Goal: Task Accomplishment & Management: Manage account settings

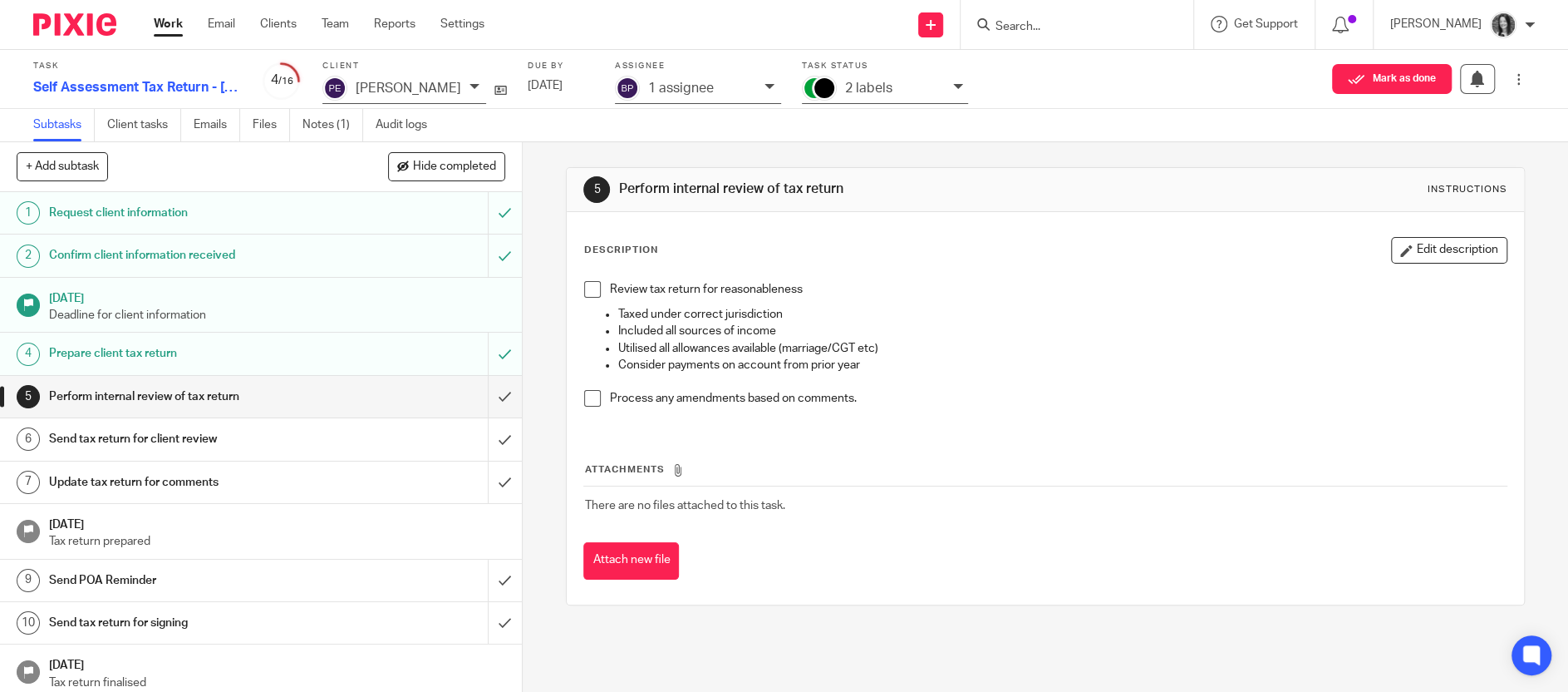
click at [1050, 24] on input "Search" at bounding box center [1069, 27] width 150 height 15
click at [852, 86] on p "2 labels" at bounding box center [869, 89] width 48 height 15
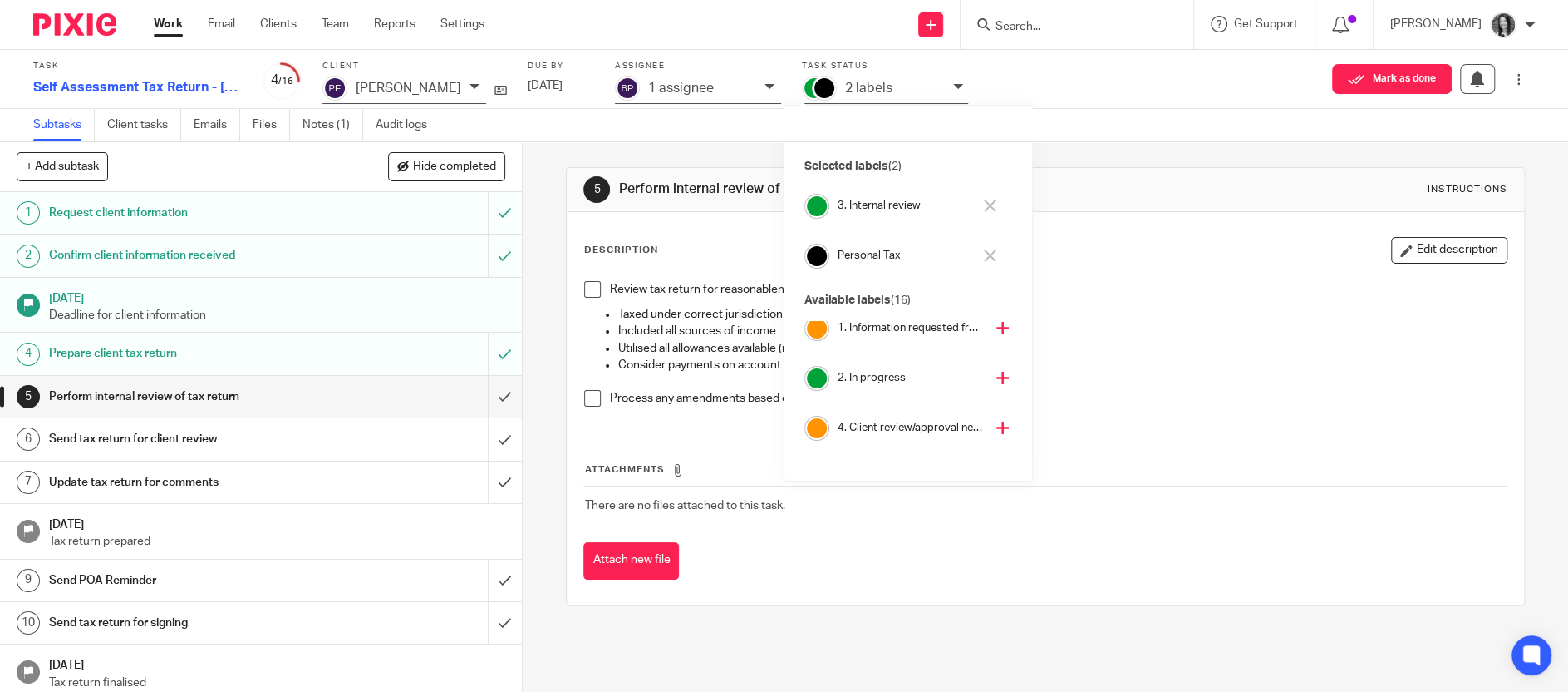
scroll to position [63, 0]
click at [866, 425] on h4 "4. Client review/approval needed" at bounding box center [911, 426] width 146 height 16
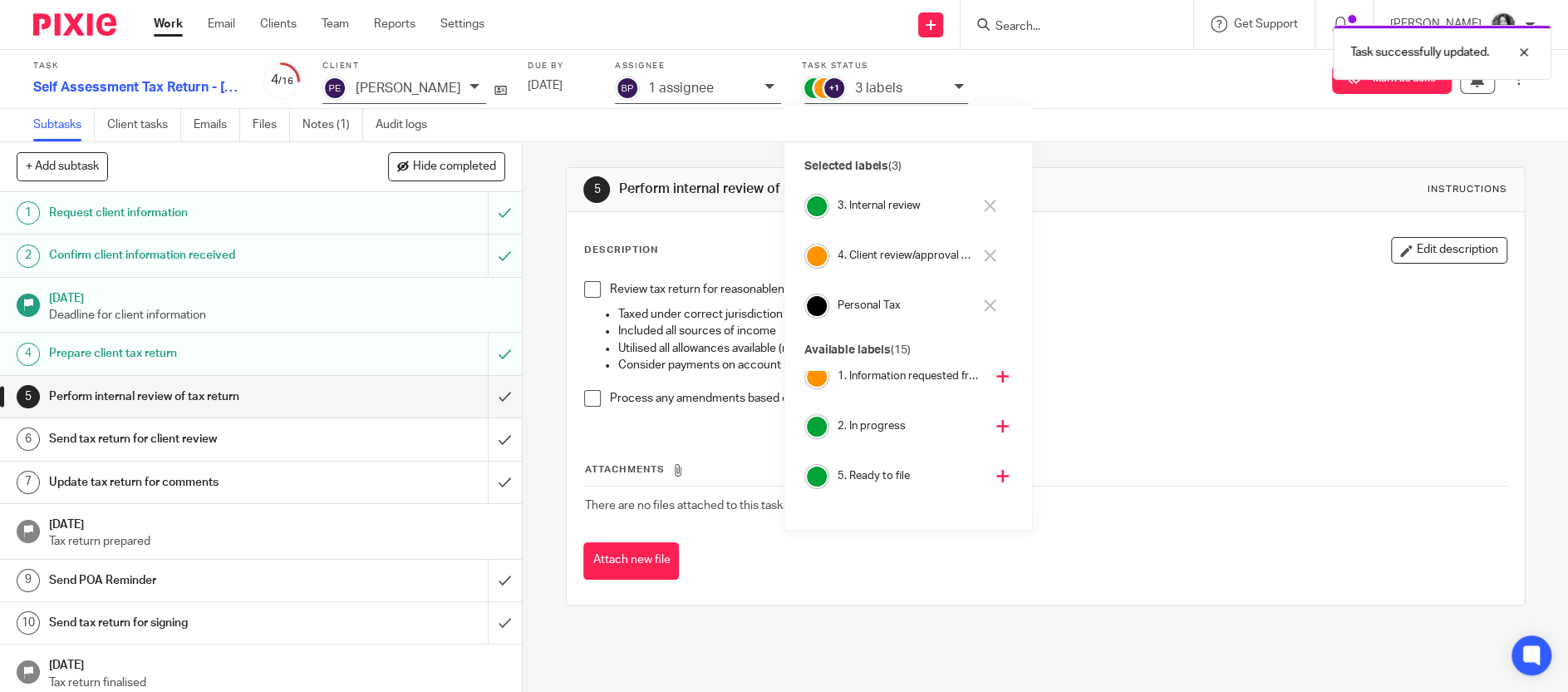
click at [875, 208] on h4 "3. Internal review" at bounding box center [905, 205] width 134 height 16
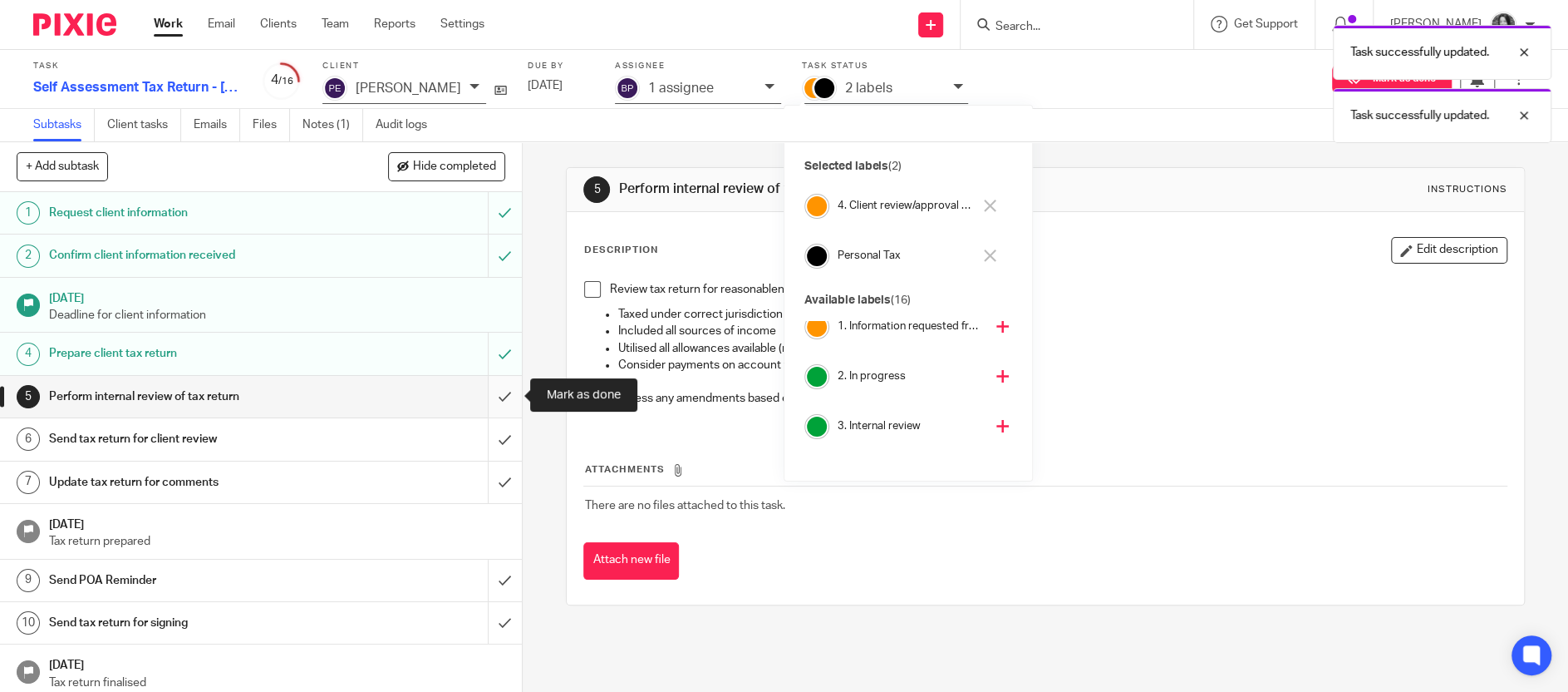
click at [505, 393] on input "submit" at bounding box center [260, 397] width 522 height 42
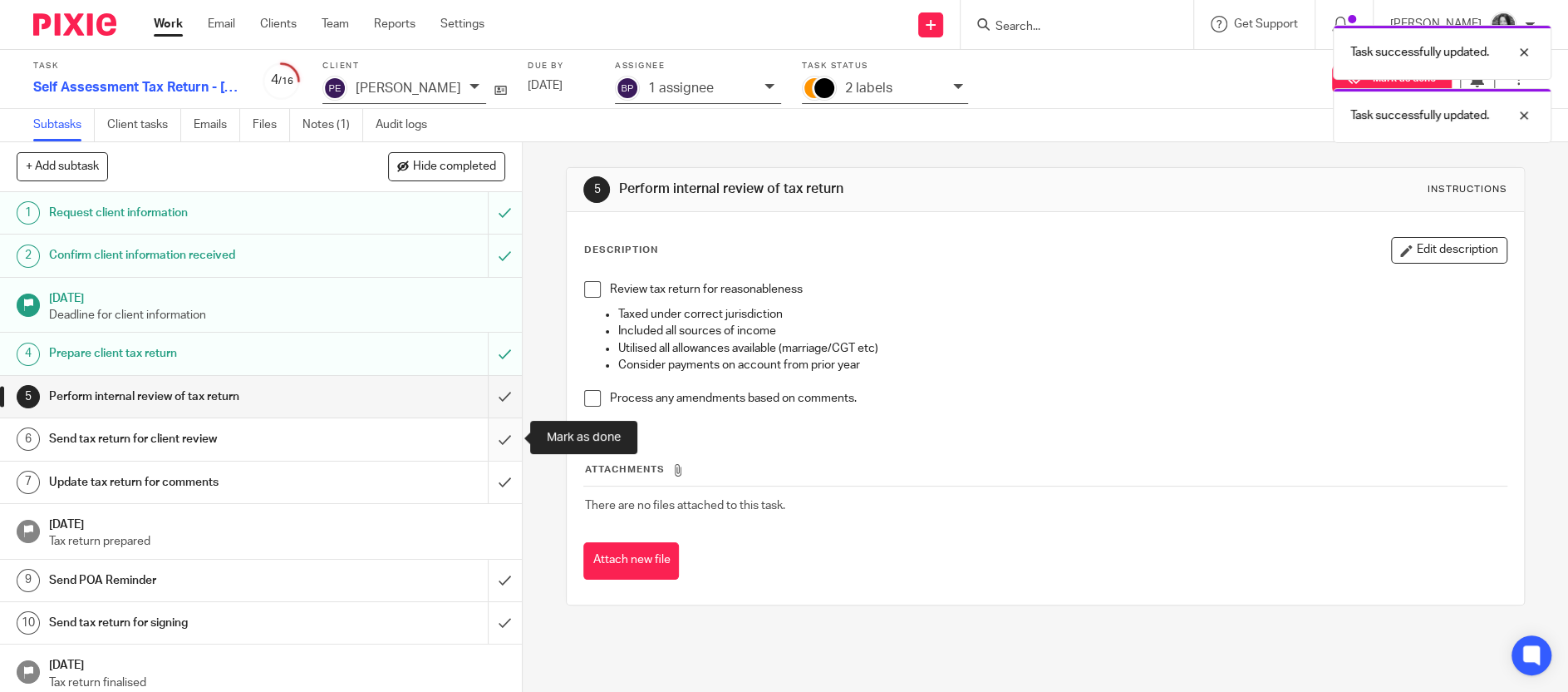
click at [502, 434] on input "submit" at bounding box center [260, 438] width 522 height 42
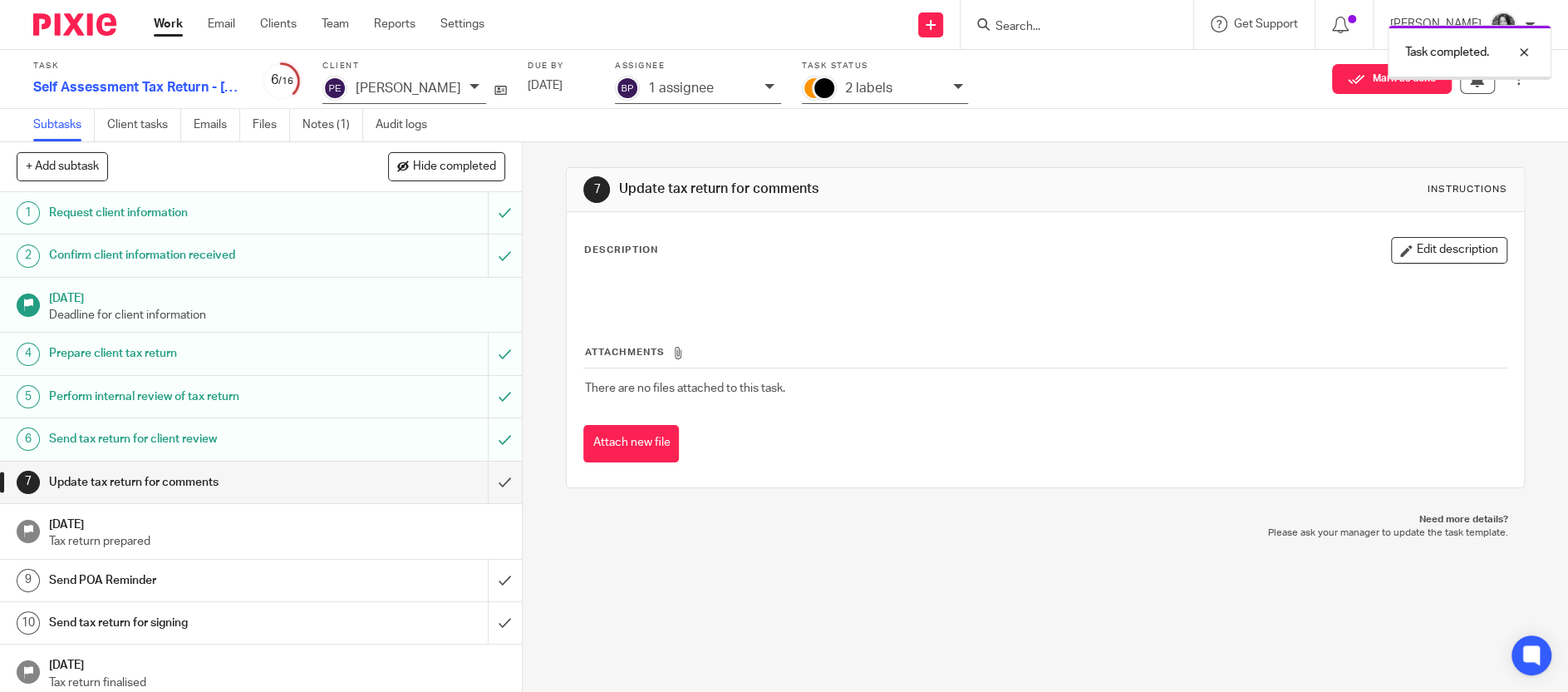
click at [1079, 34] on div "Task completed." at bounding box center [1168, 49] width 768 height 63
click at [1047, 21] on div "Task completed." at bounding box center [1168, 49] width 768 height 63
click at [1003, 26] on div "Task completed." at bounding box center [1168, 49] width 768 height 63
click at [1015, 26] on div "Task completed." at bounding box center [1168, 49] width 768 height 63
click at [1030, 26] on div "Task completed." at bounding box center [1168, 49] width 768 height 63
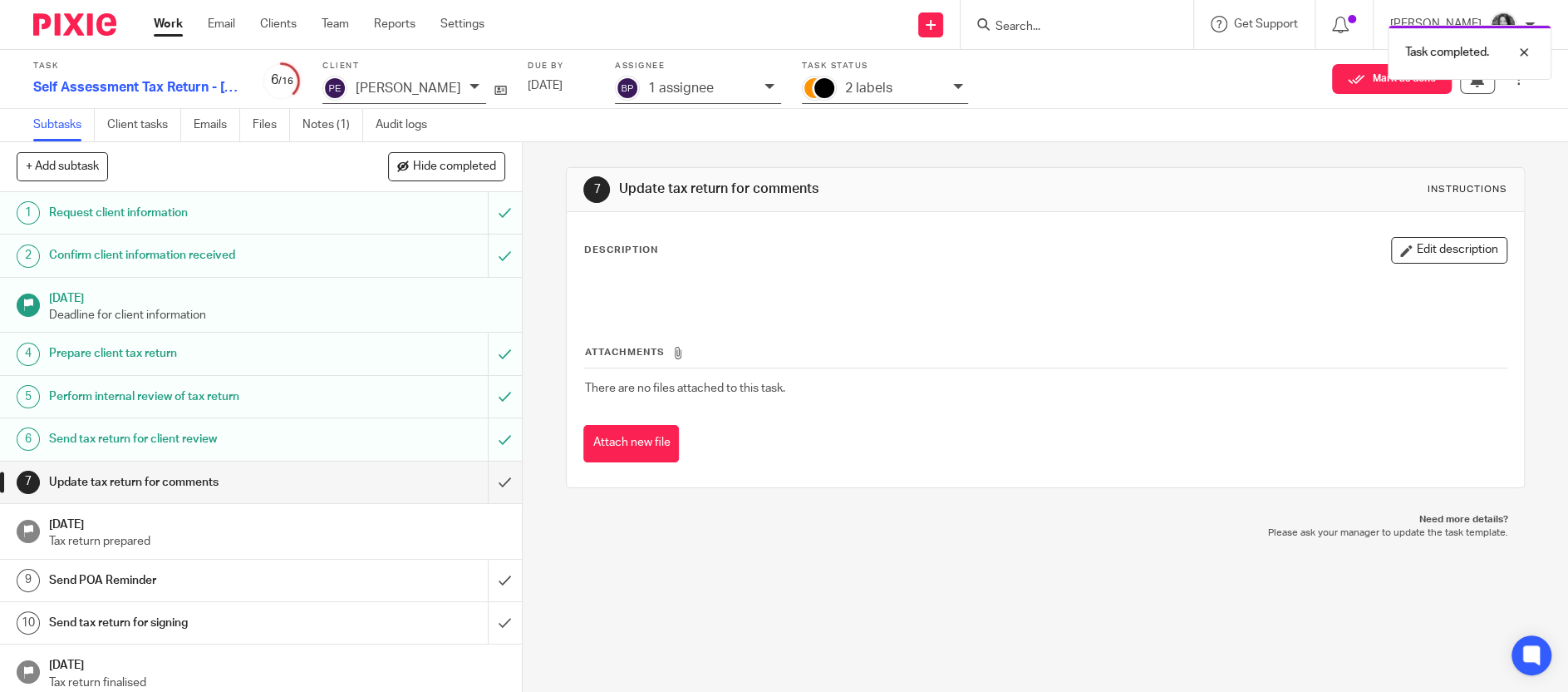
click at [1011, 25] on div "Task completed." at bounding box center [1168, 49] width 768 height 63
click at [1001, 29] on div "Task completed." at bounding box center [1168, 49] width 768 height 63
click at [1524, 53] on div at bounding box center [1512, 52] width 45 height 20
click at [1050, 23] on input "Search" at bounding box center [1069, 27] width 150 height 15
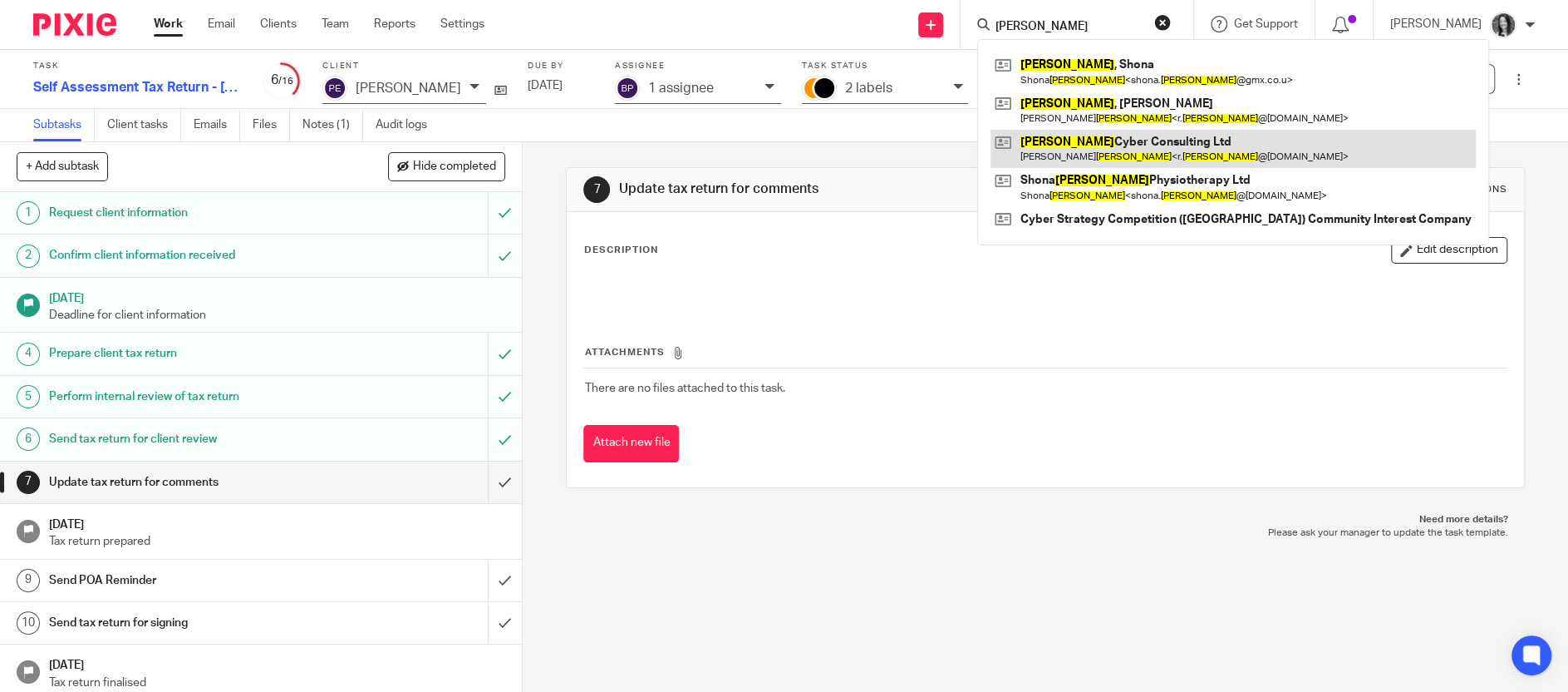
type input "dewar"
click at [1161, 140] on link at bounding box center [1233, 148] width 485 height 38
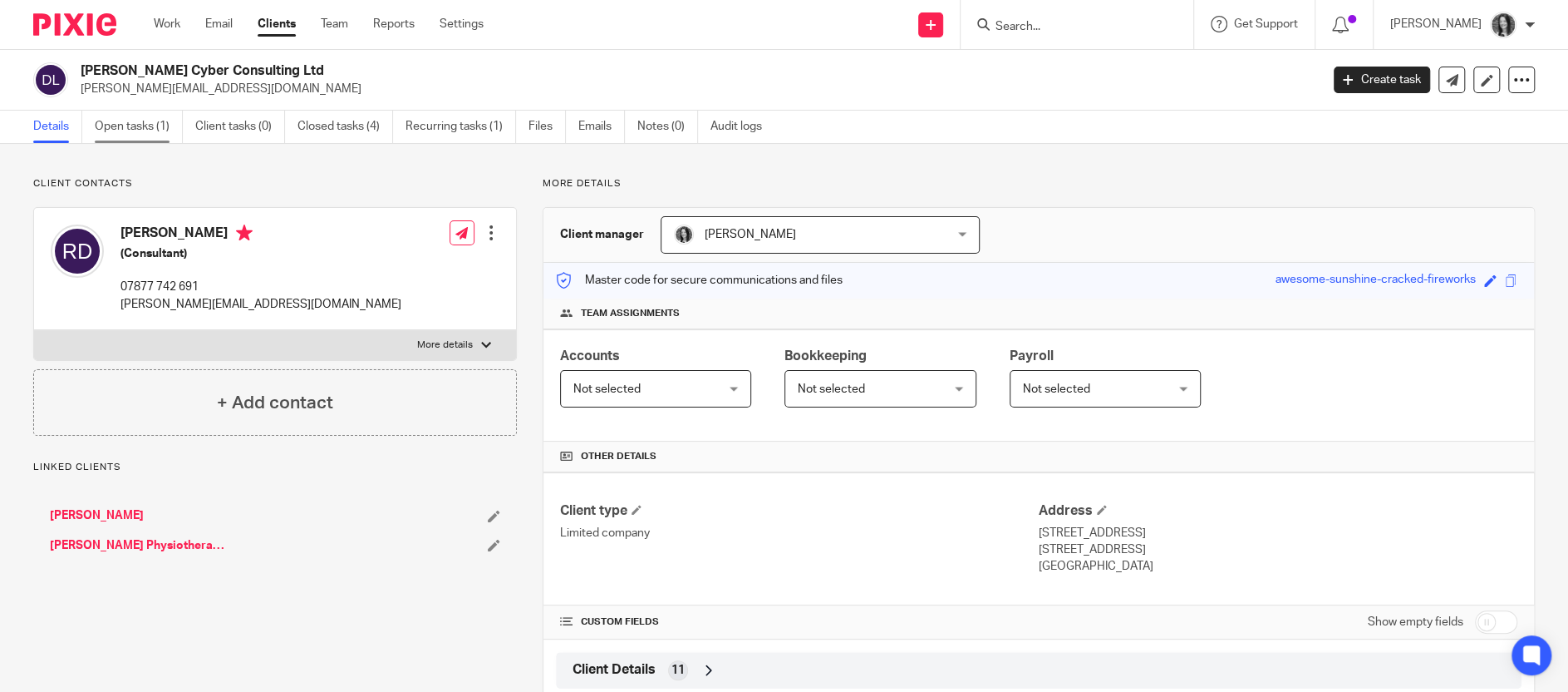
click at [125, 137] on link "Open tasks (1)" at bounding box center [139, 127] width 88 height 32
